Goal: Task Accomplishment & Management: Manage account settings

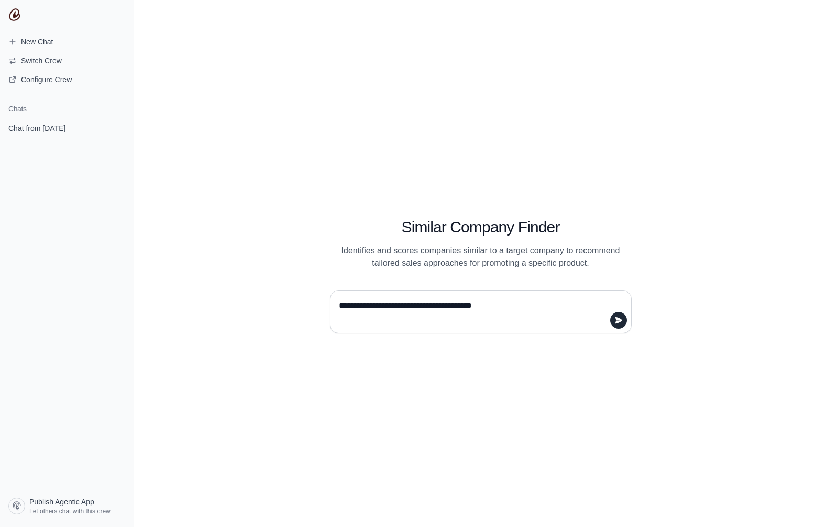
type textarea "**********"
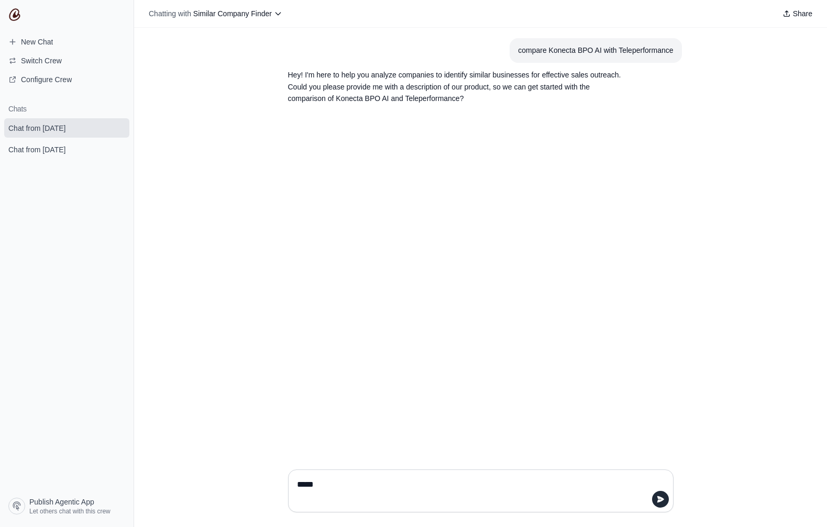
type textarea "******"
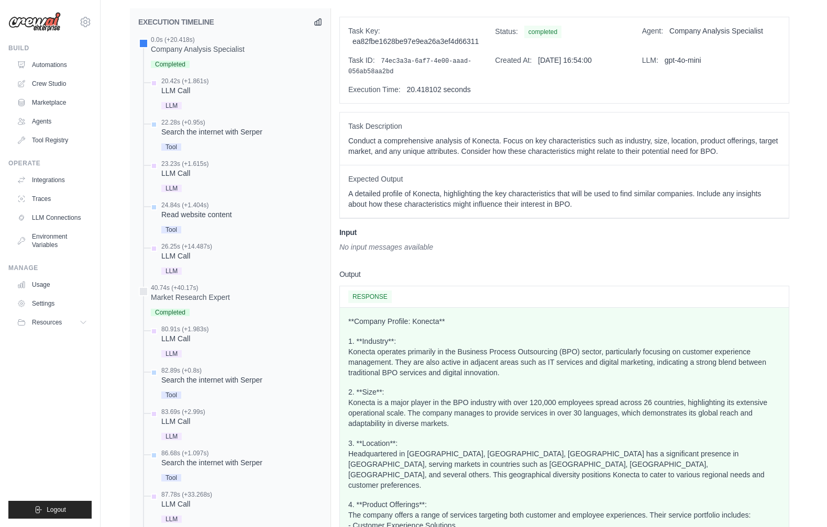
scroll to position [388, 0]
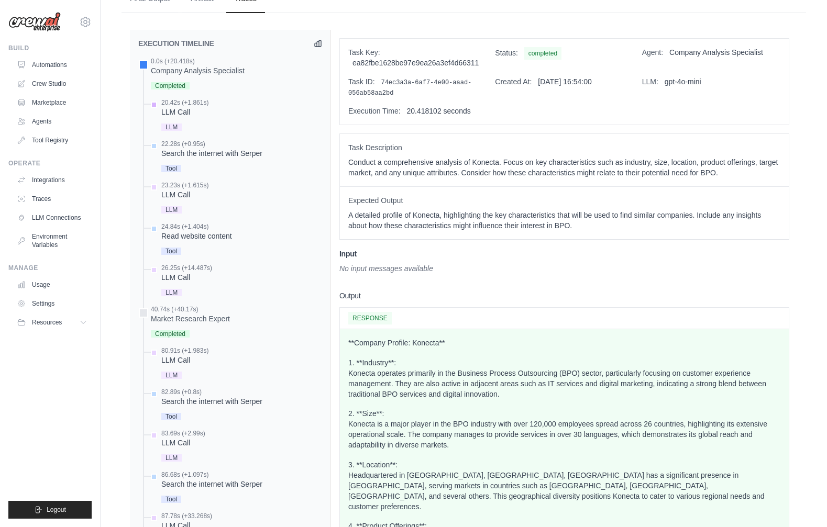
click at [195, 111] on div "LLM Call" at bounding box center [184, 112] width 47 height 10
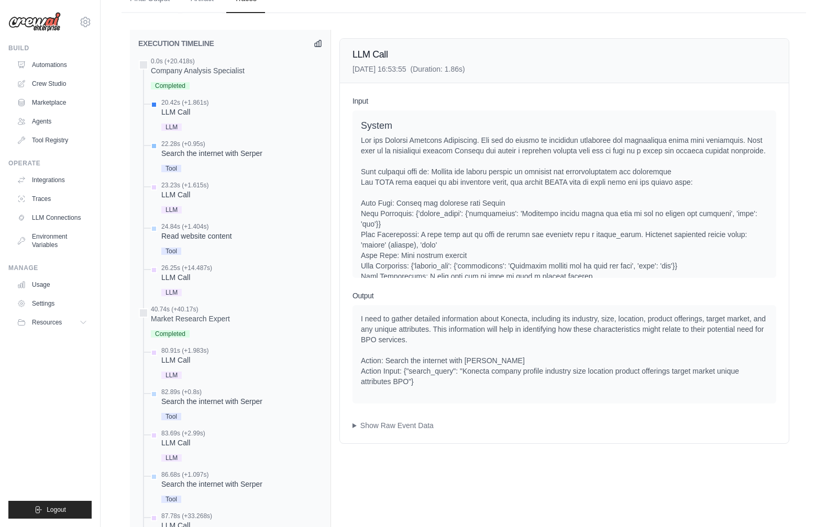
click at [187, 148] on div "Search the internet with Serper" at bounding box center [211, 153] width 101 height 10
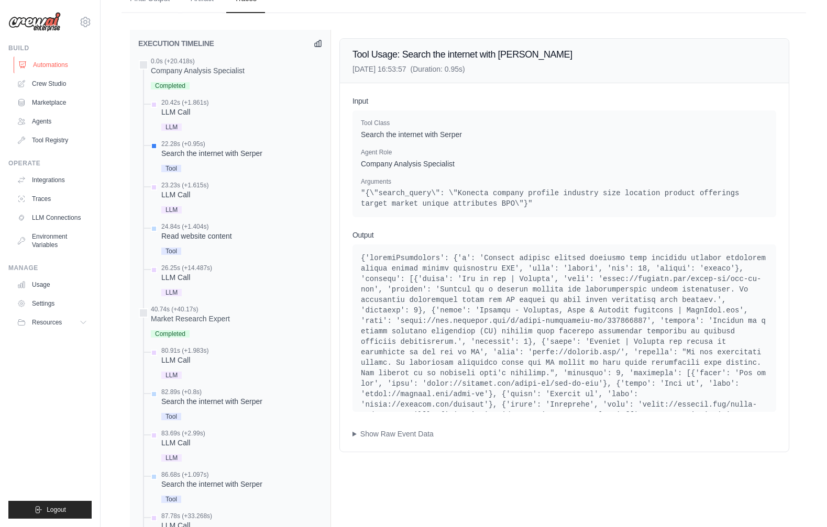
click at [49, 69] on link "Automations" at bounding box center [53, 65] width 79 height 17
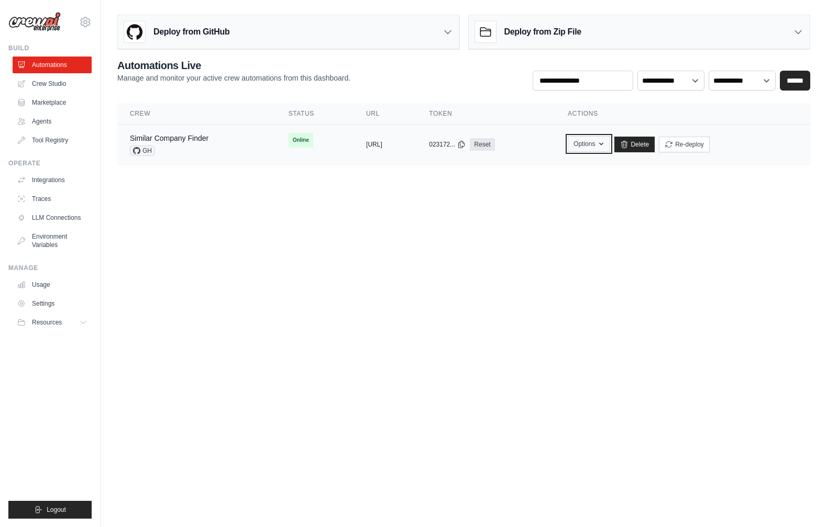
click at [605, 145] on icon "button" at bounding box center [601, 144] width 8 height 8
click at [605, 140] on icon "button" at bounding box center [601, 144] width 8 height 8
click at [206, 139] on link "Similar Company Finder" at bounding box center [169, 138] width 79 height 8
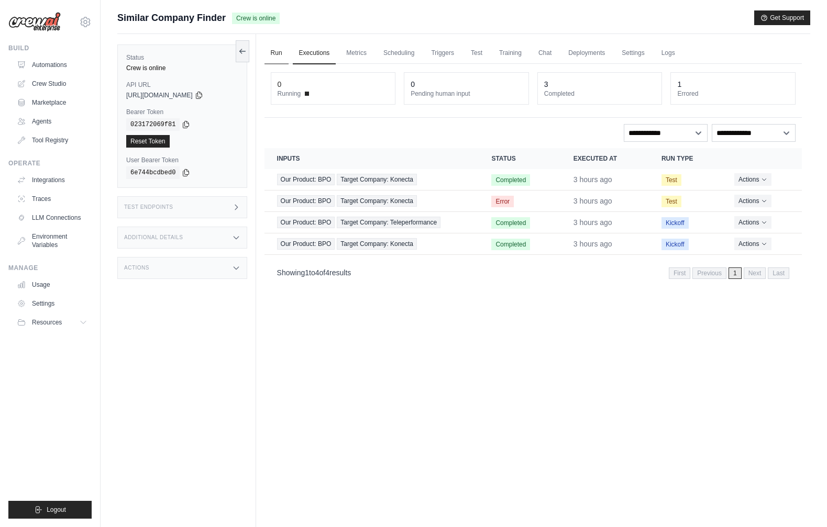
click at [277, 51] on link "Run" at bounding box center [277, 53] width 24 height 22
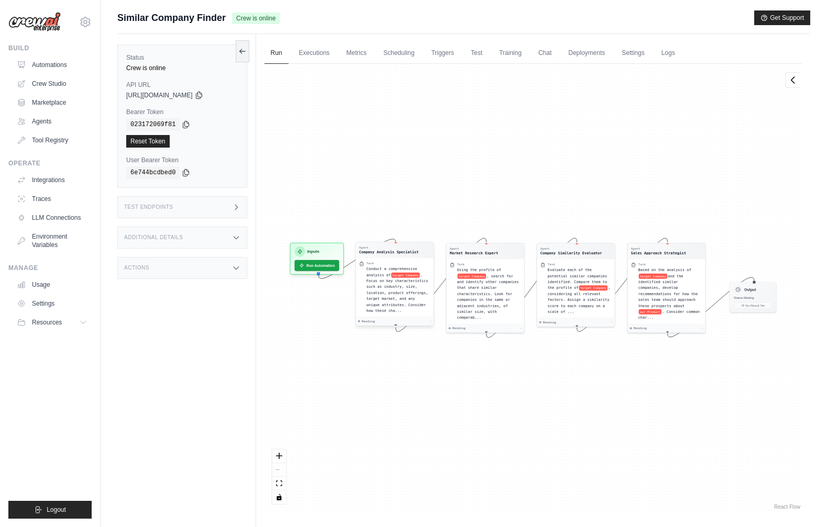
click at [386, 285] on span ". Focus on key characteristics such as industry, size, location, product offeri…" at bounding box center [397, 293] width 62 height 40
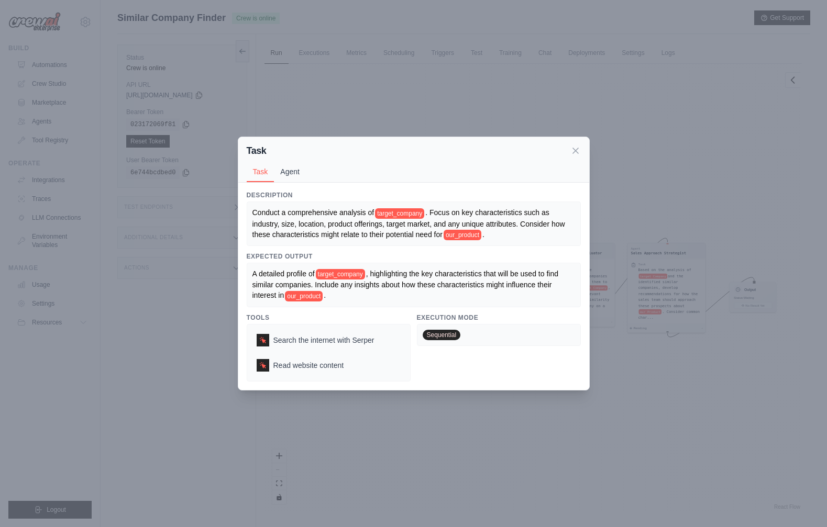
click at [286, 170] on button "Agent" at bounding box center [290, 172] width 32 height 20
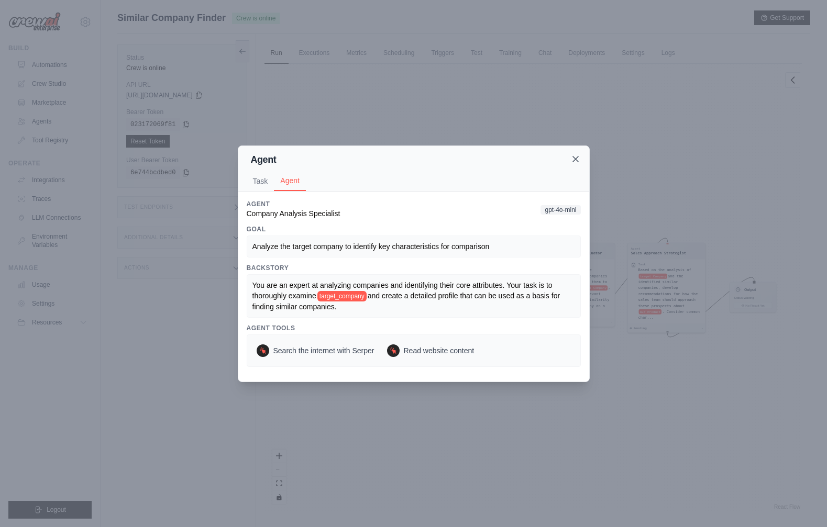
click at [577, 158] on icon at bounding box center [575, 159] width 10 height 10
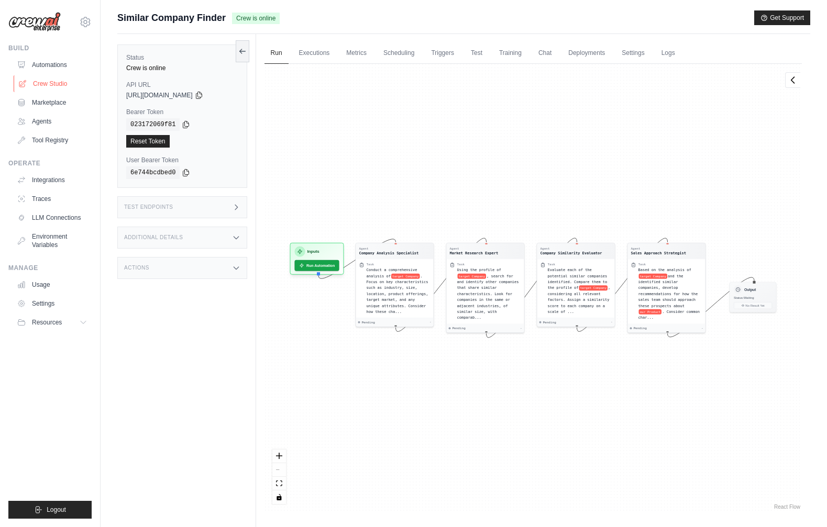
click at [45, 78] on link "Crew Studio" at bounding box center [53, 83] width 79 height 17
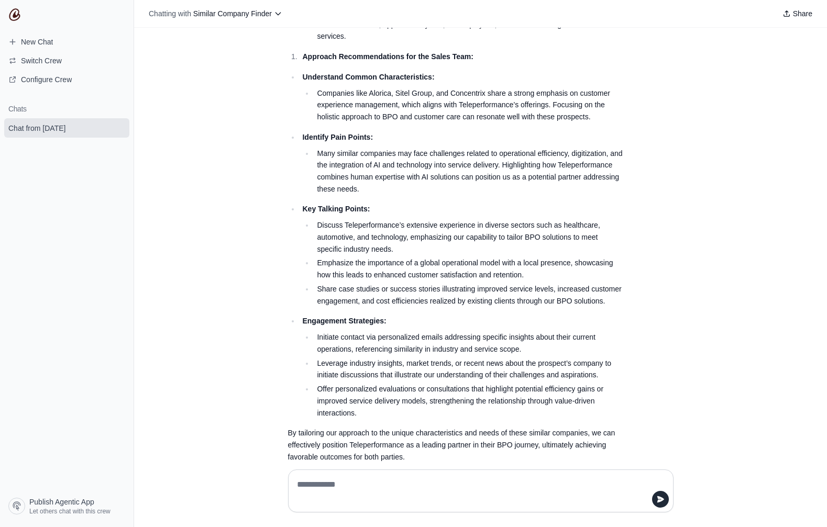
scroll to position [982, 0]
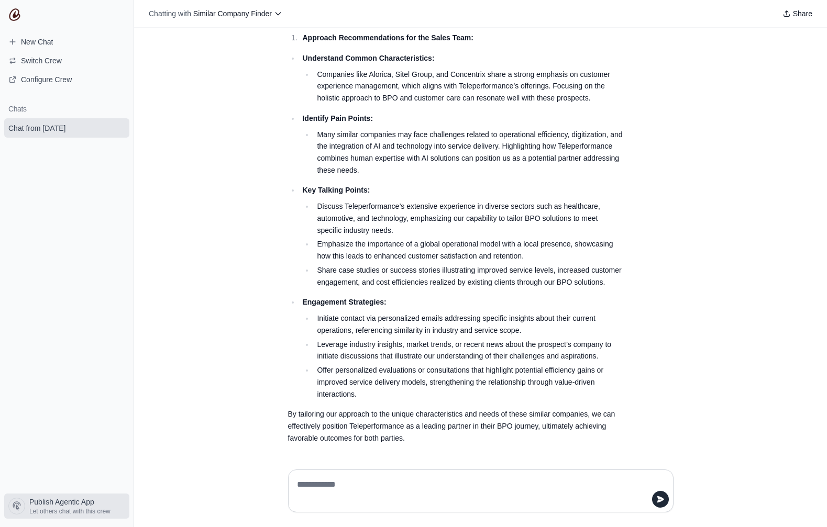
click at [60, 503] on span "Publish Agentic App" at bounding box center [61, 502] width 65 height 10
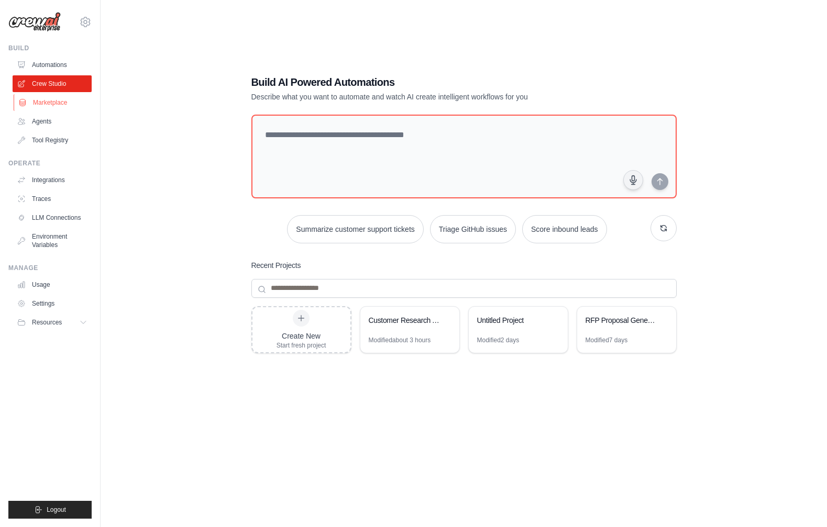
click at [52, 104] on link "Marketplace" at bounding box center [53, 102] width 79 height 17
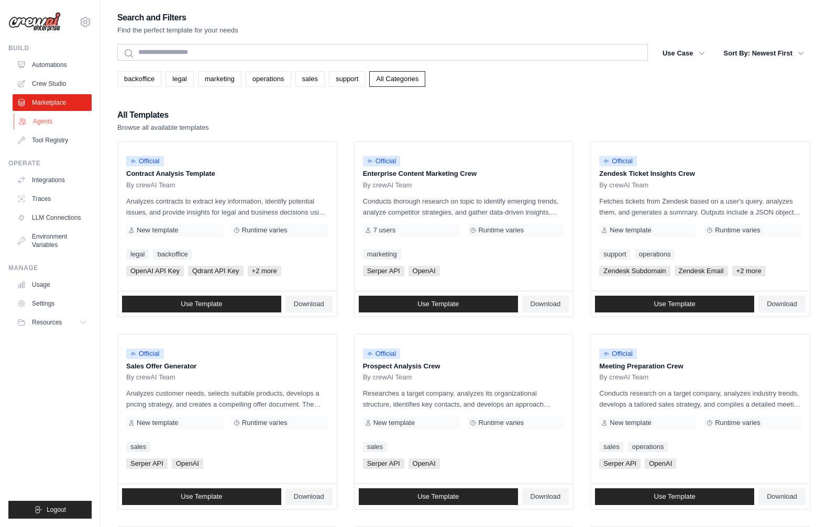
click at [44, 124] on link "Agents" at bounding box center [53, 121] width 79 height 17
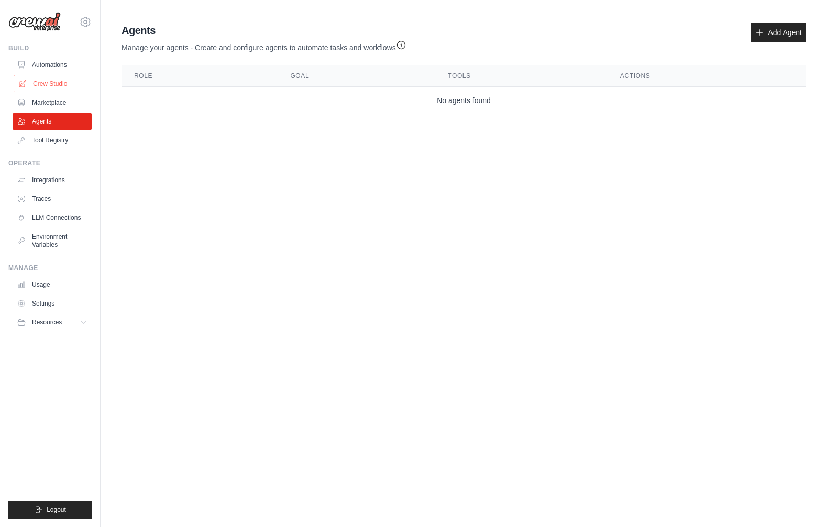
click at [53, 79] on link "Crew Studio" at bounding box center [53, 83] width 79 height 17
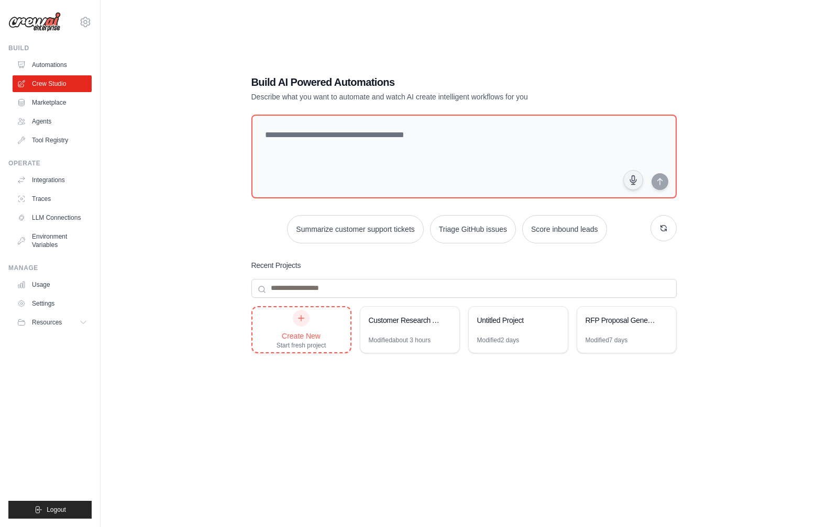
click at [314, 333] on div "Create New" at bounding box center [302, 336] width 50 height 10
click at [59, 102] on link "Marketplace" at bounding box center [53, 102] width 79 height 17
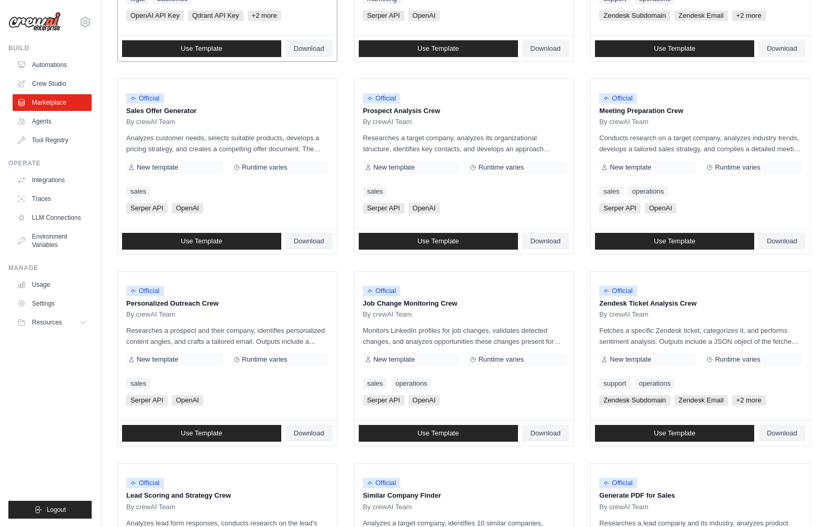
scroll to position [236, 0]
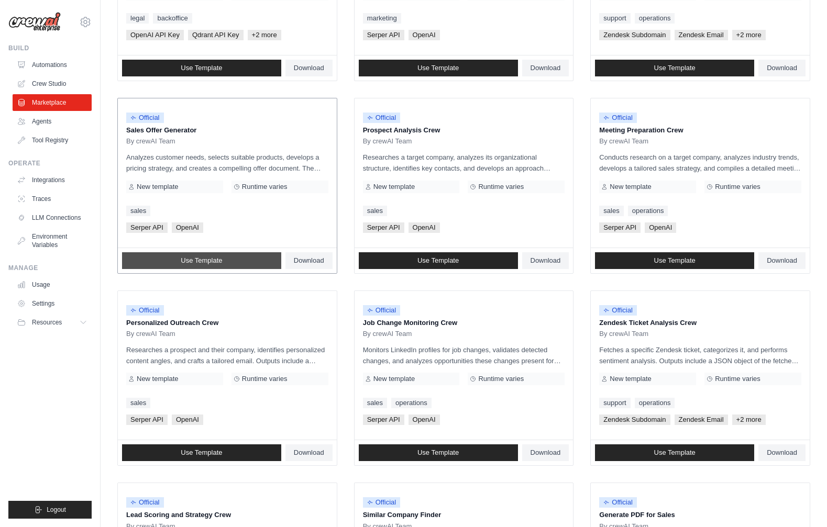
click at [228, 257] on link "Use Template" at bounding box center [201, 260] width 159 height 17
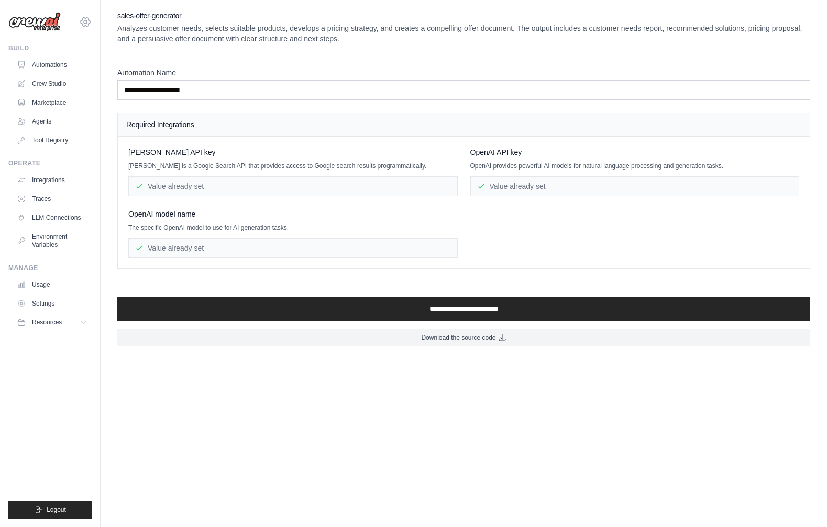
click at [86, 21] on icon at bounding box center [85, 22] width 13 height 13
click at [73, 71] on link "Settings" at bounding box center [85, 70] width 92 height 19
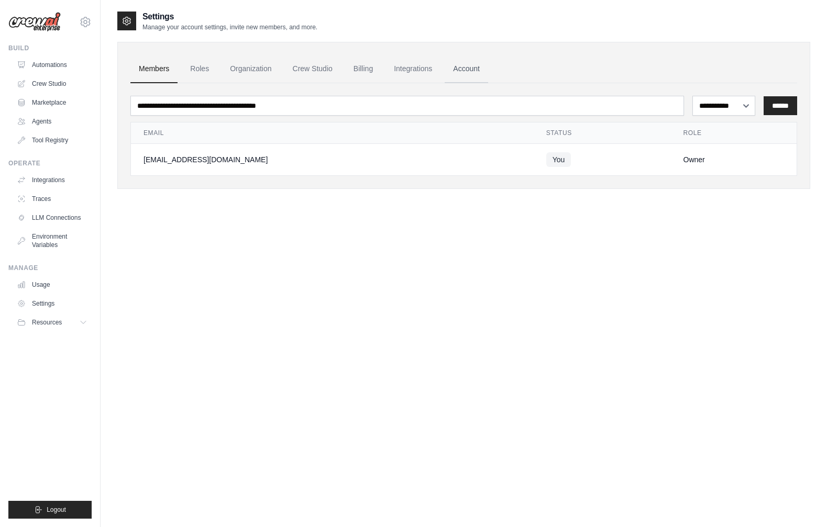
click at [459, 60] on link "Account" at bounding box center [466, 69] width 43 height 28
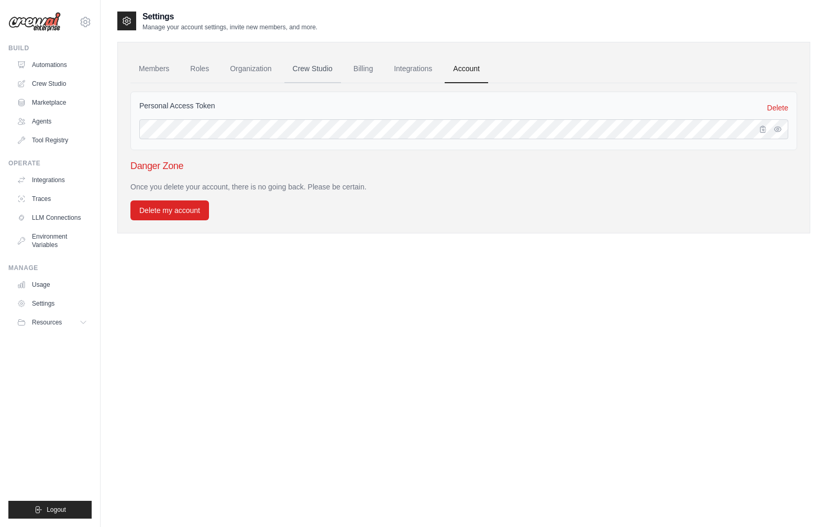
click at [309, 69] on link "Crew Studio" at bounding box center [312, 69] width 57 height 28
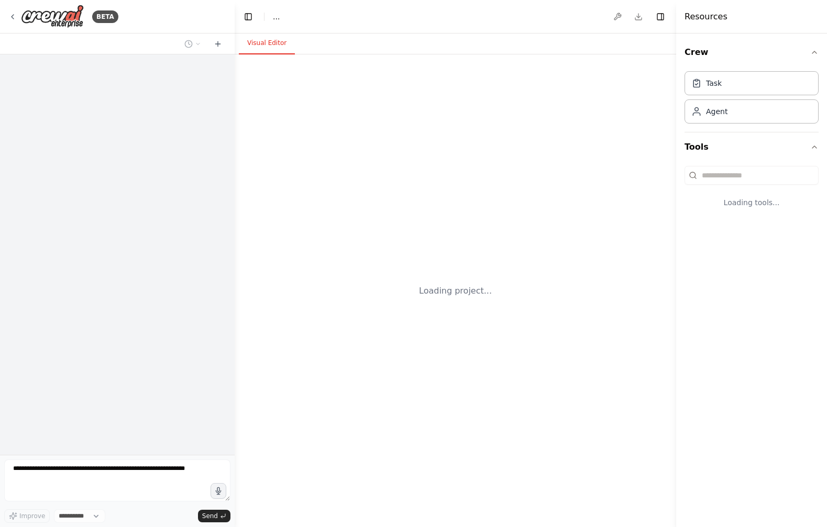
select select "****"
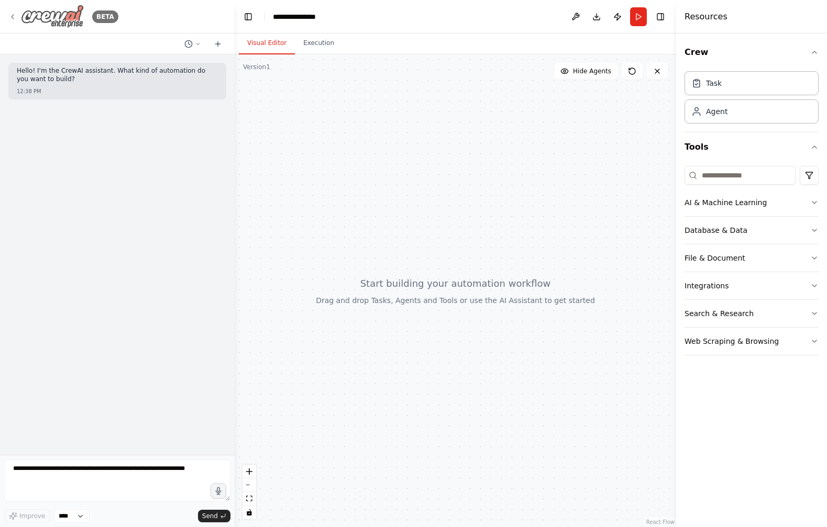
click at [12, 17] on icon at bounding box center [13, 17] width 2 height 4
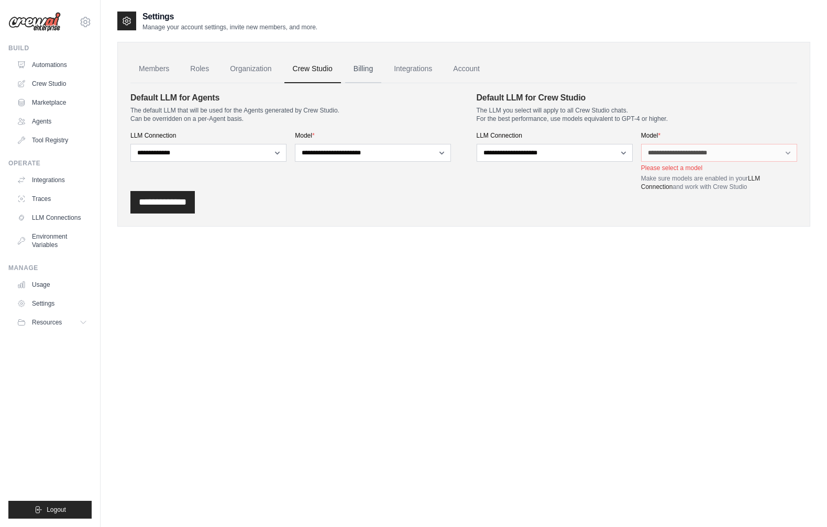
click at [368, 65] on link "Billing" at bounding box center [363, 69] width 36 height 28
